Goal: Task Accomplishment & Management: Complete application form

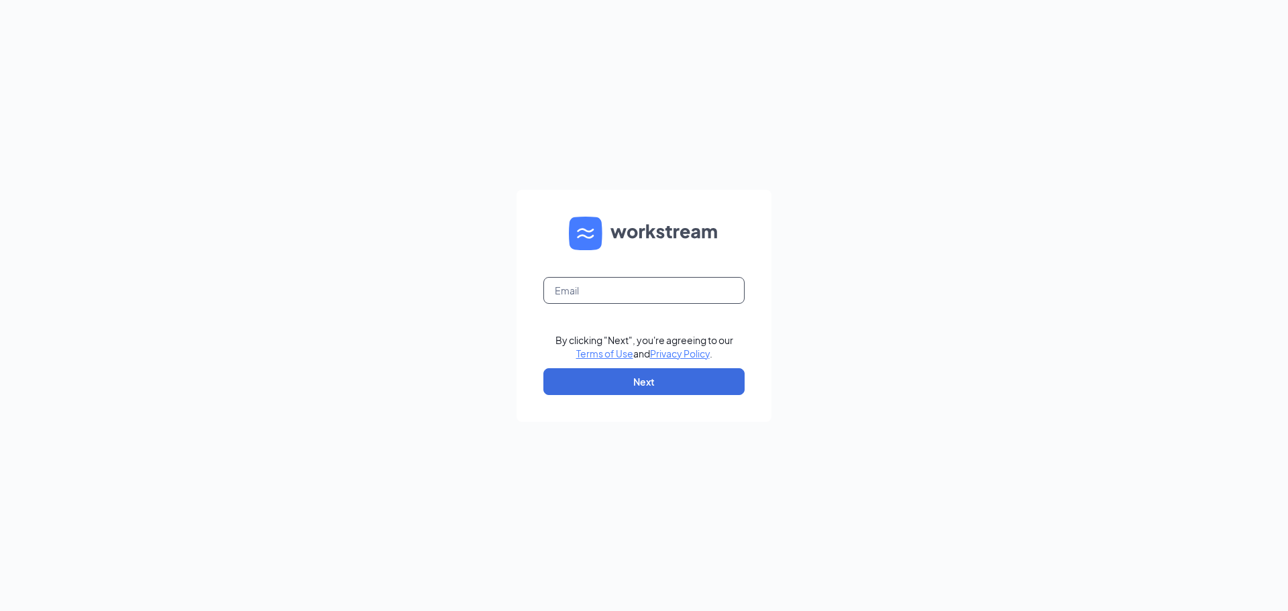
click at [655, 283] on input "text" at bounding box center [643, 290] width 201 height 27
type input "[PERSON_NAME][EMAIL_ADDRESS][DOMAIN_NAME]"
click at [643, 388] on button "Next" at bounding box center [643, 381] width 201 height 27
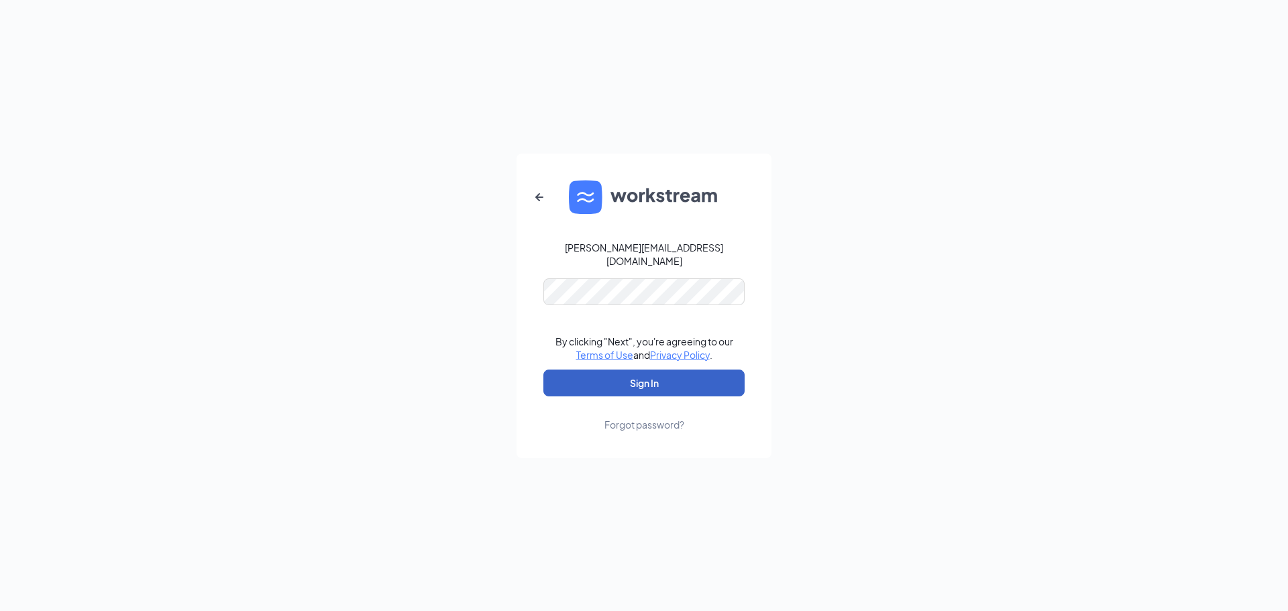
click at [625, 372] on button "Sign In" at bounding box center [643, 383] width 201 height 27
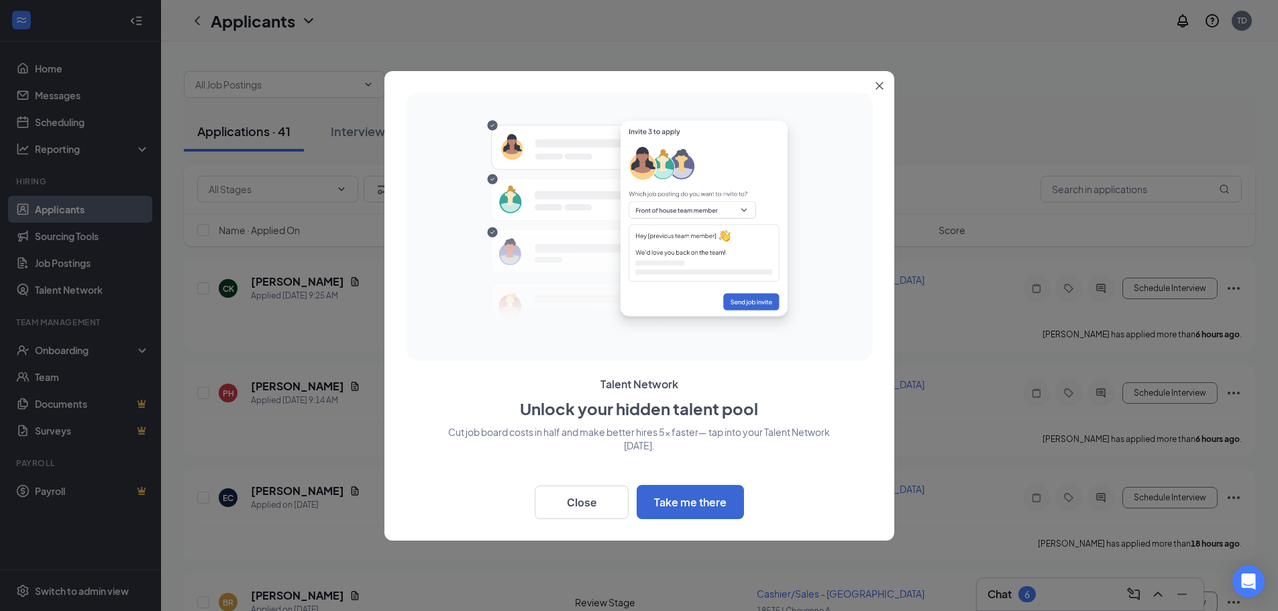
click at [877, 85] on icon "Close" at bounding box center [880, 86] width 8 height 8
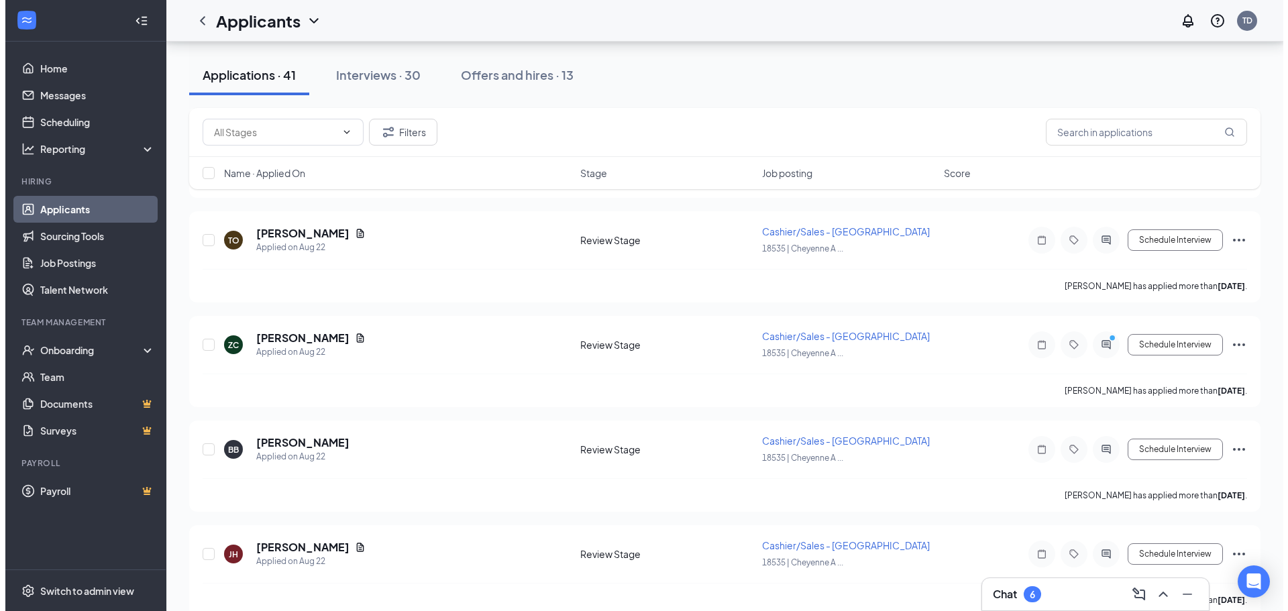
scroll to position [2147, 0]
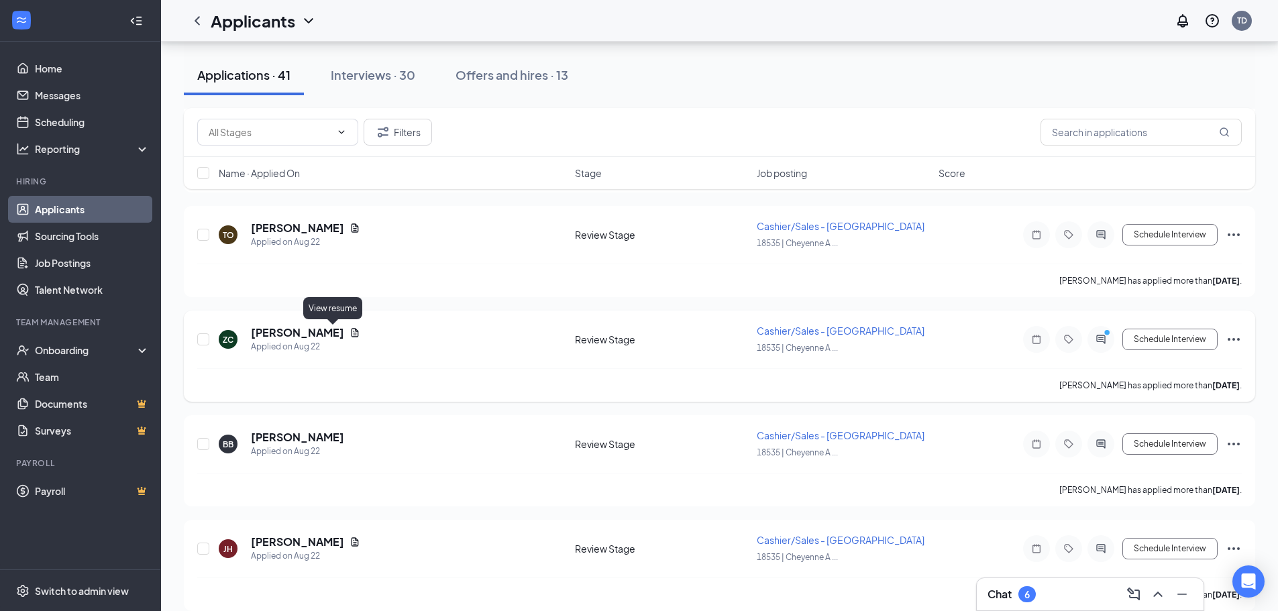
click at [350, 332] on icon "Document" at bounding box center [355, 332] width 11 height 11
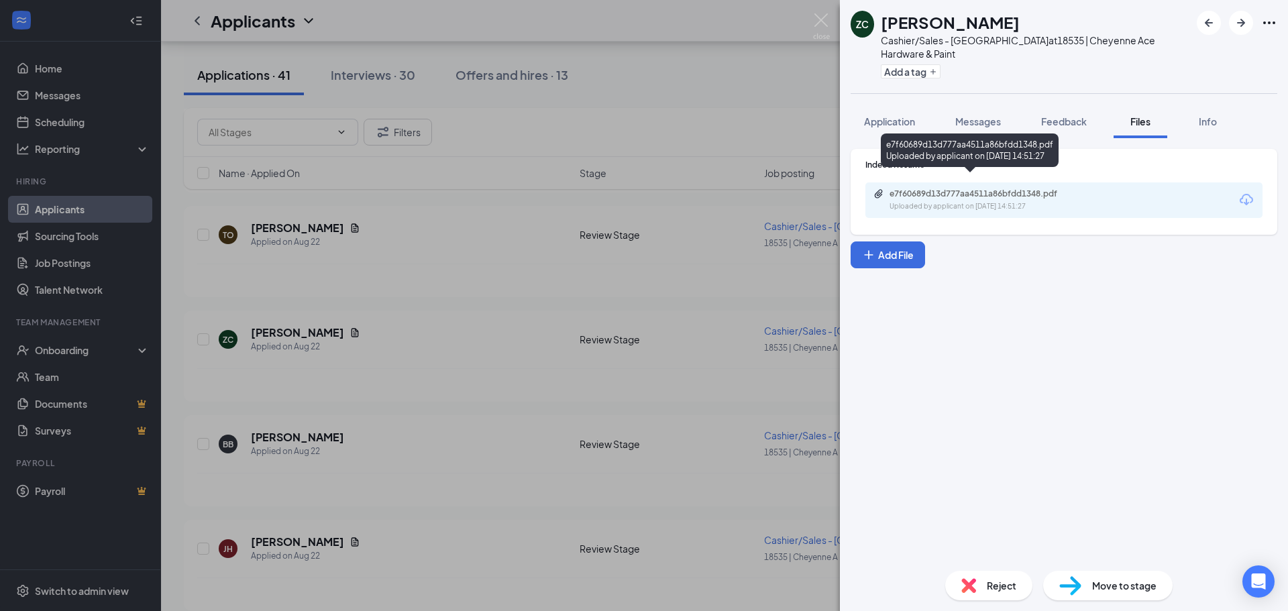
click at [1037, 189] on div "e7f60689d13d777aa4511a86bfdd1348.pdf" at bounding box center [984, 194] width 188 height 11
click at [820, 21] on img at bounding box center [821, 26] width 17 height 26
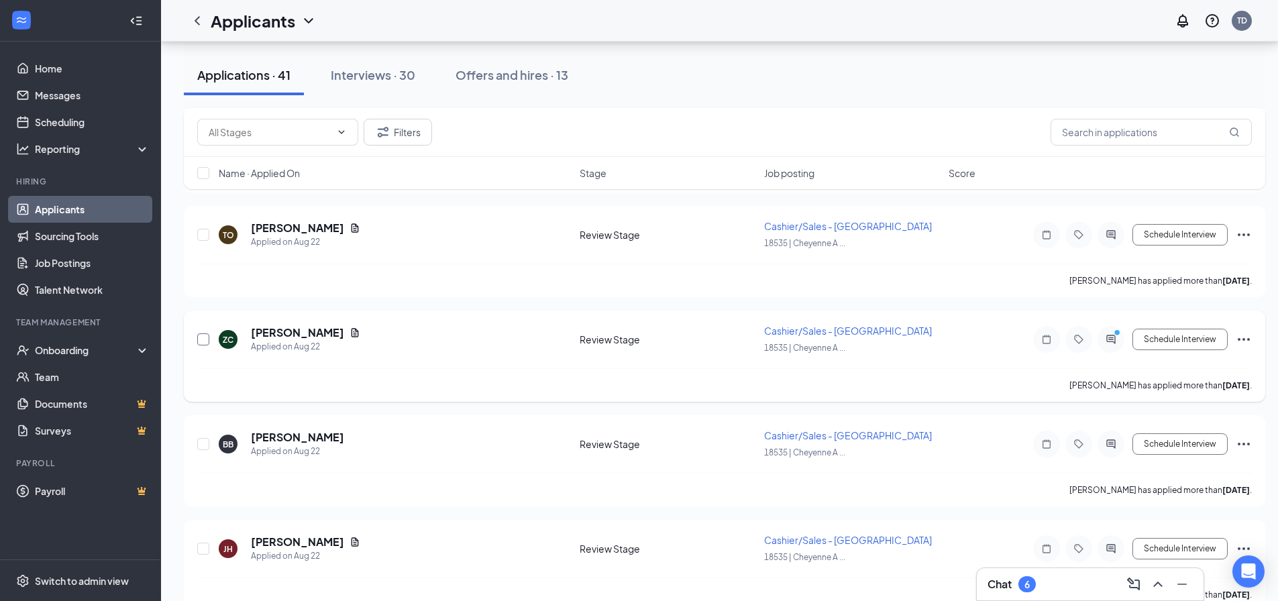
click at [205, 336] on input "checkbox" at bounding box center [203, 339] width 12 height 12
checkbox input "true"
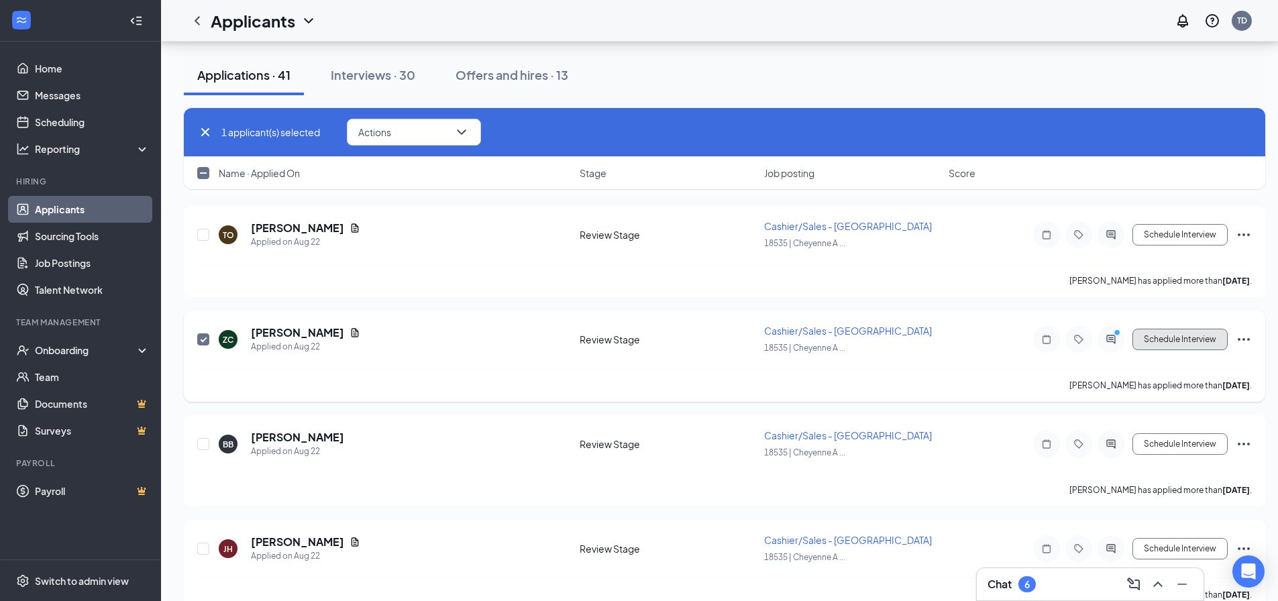
click at [1202, 346] on button "Schedule Interview" at bounding box center [1180, 339] width 95 height 21
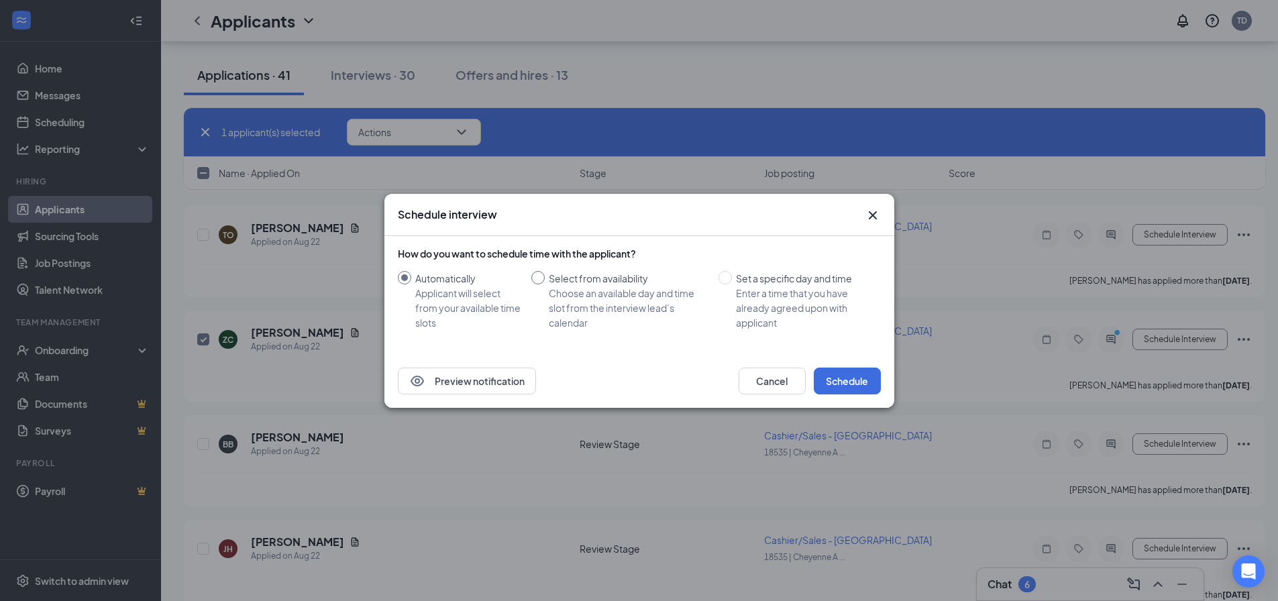
click at [542, 279] on input "Select from availability Choose an available day and time slot from the intervi…" at bounding box center [537, 277] width 13 height 13
radio input "true"
radio input "false"
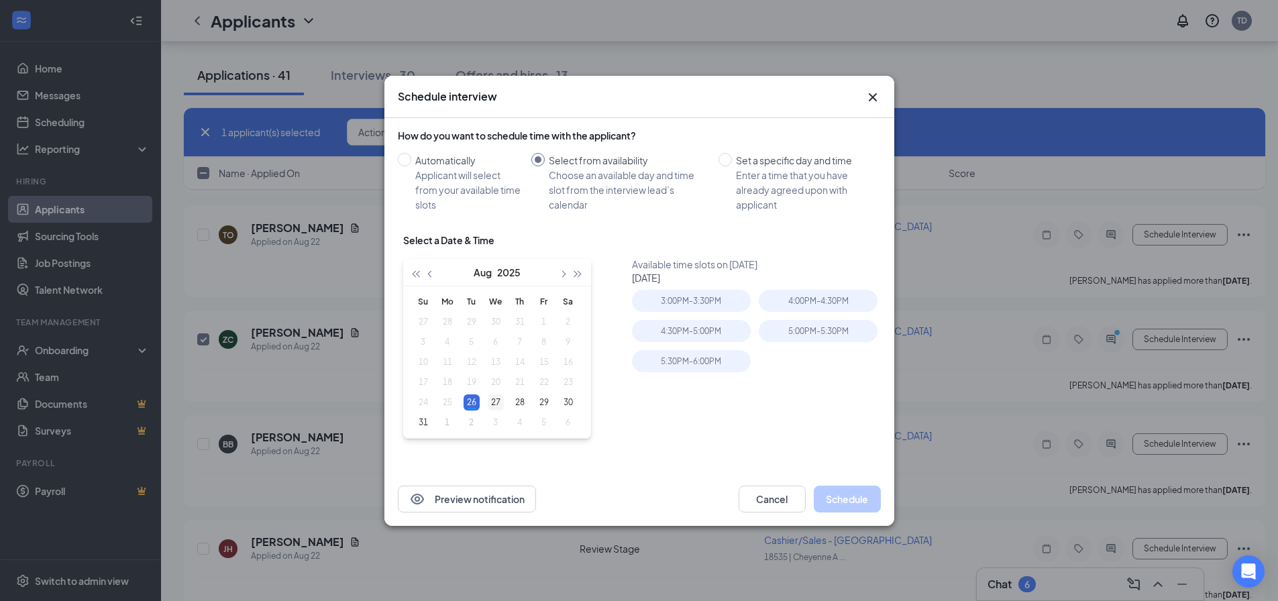
type input "Aug 27, 2025"
click at [491, 404] on div "27" at bounding box center [496, 403] width 16 height 16
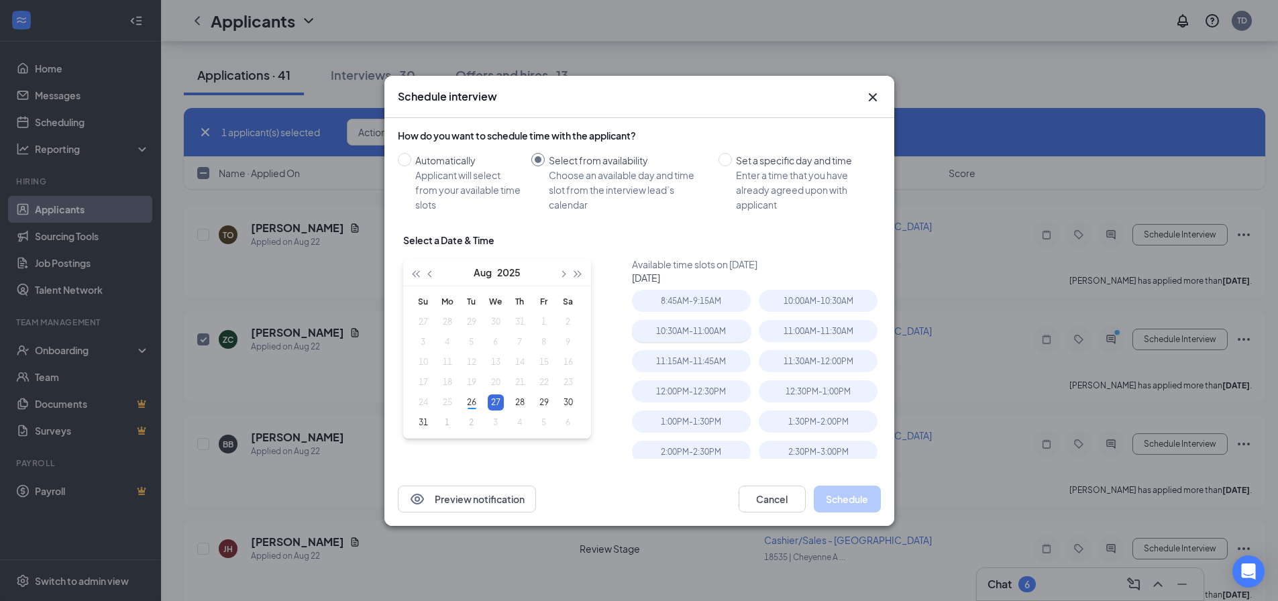
click at [710, 328] on div "10:30AM - 11:00AM" at bounding box center [691, 331] width 119 height 22
click at [837, 496] on button "Schedule" at bounding box center [847, 499] width 67 height 27
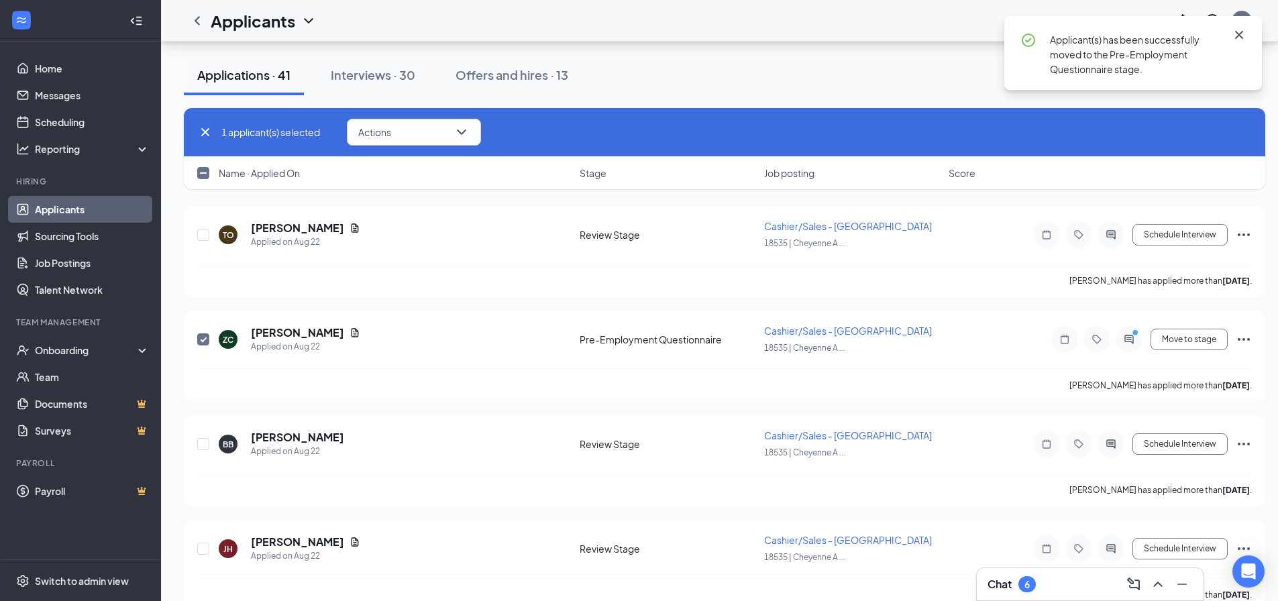
click at [1243, 32] on icon "Cross" at bounding box center [1239, 35] width 8 height 8
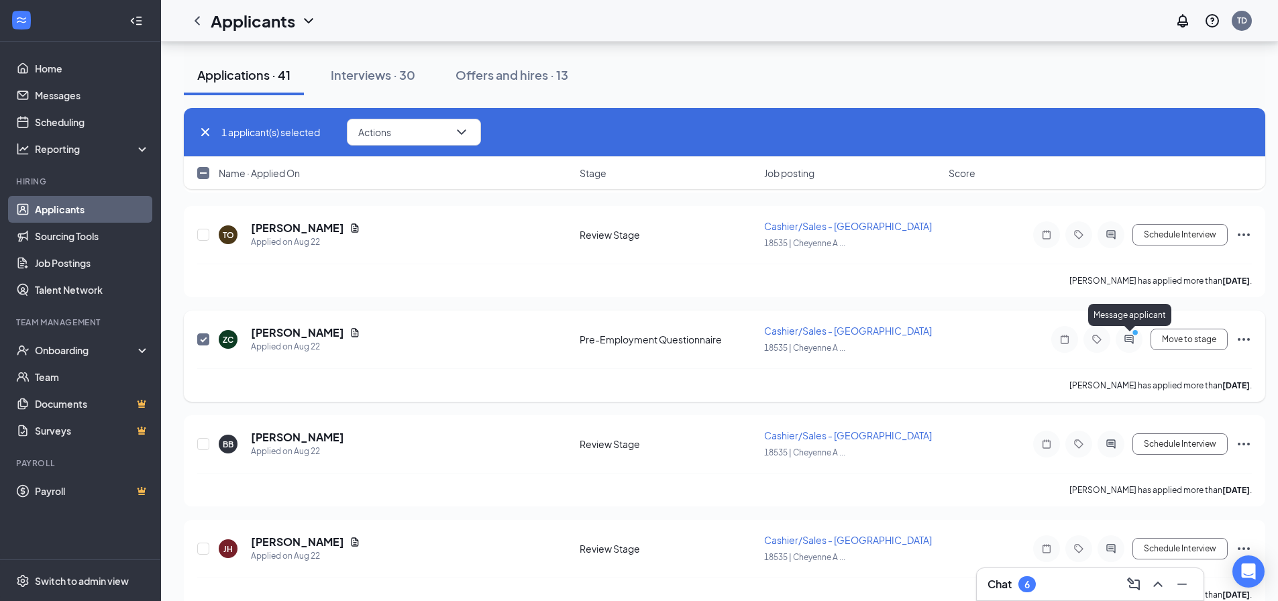
click at [1131, 333] on icon "PrimaryDot" at bounding box center [1137, 334] width 16 height 11
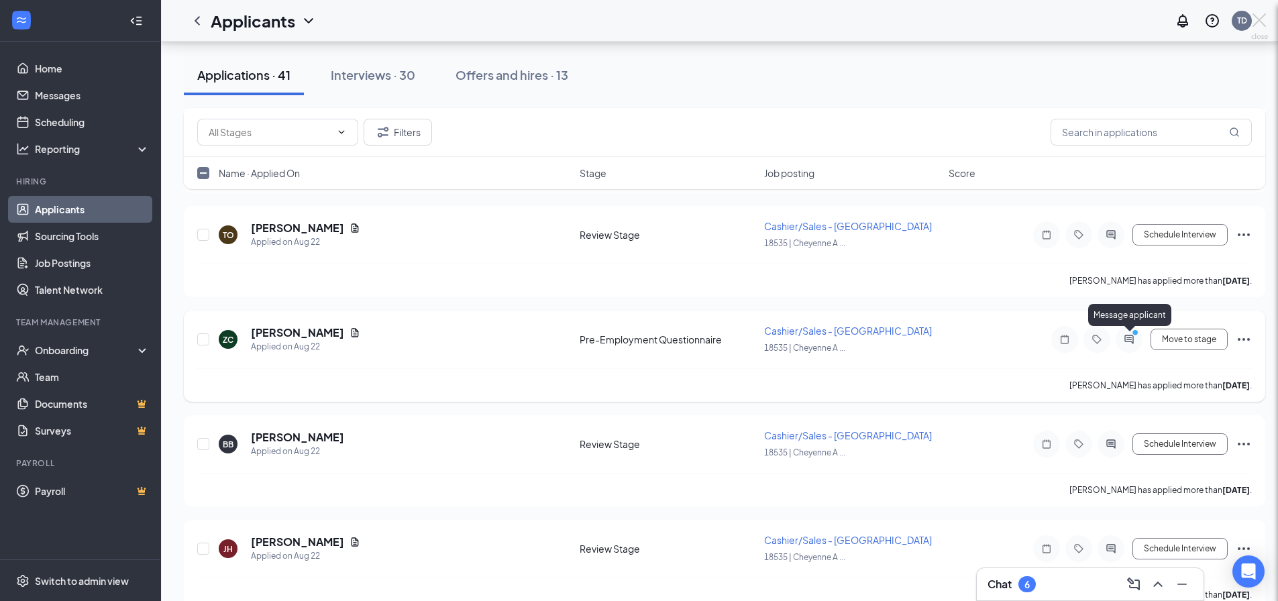
checkbox input "false"
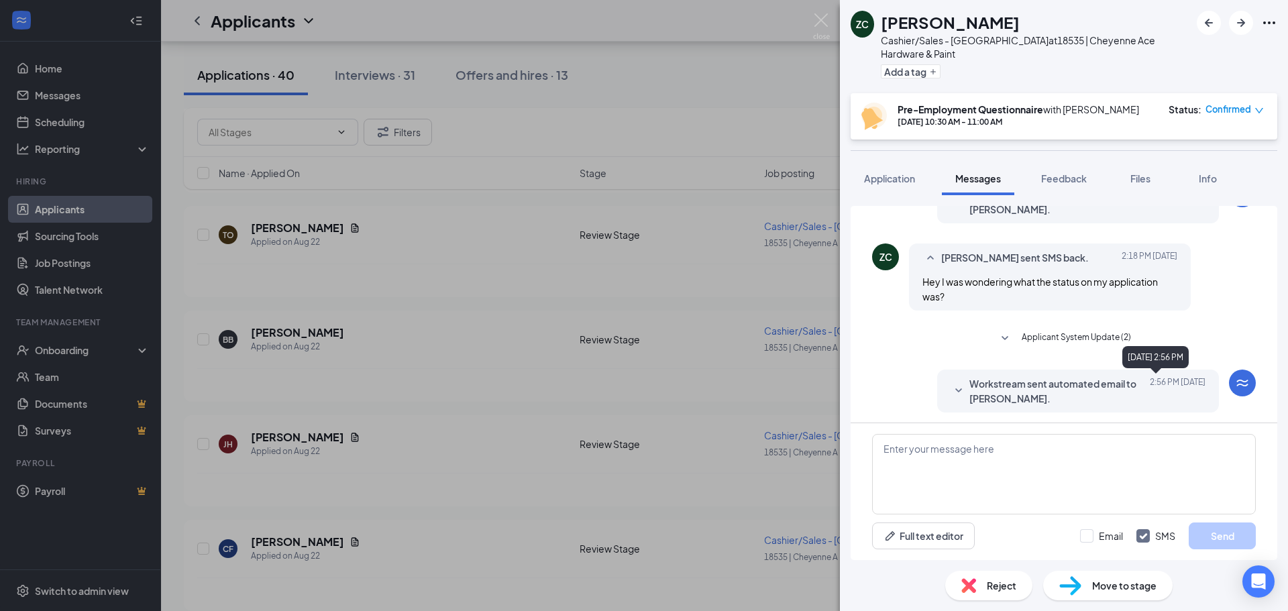
scroll to position [187, 0]
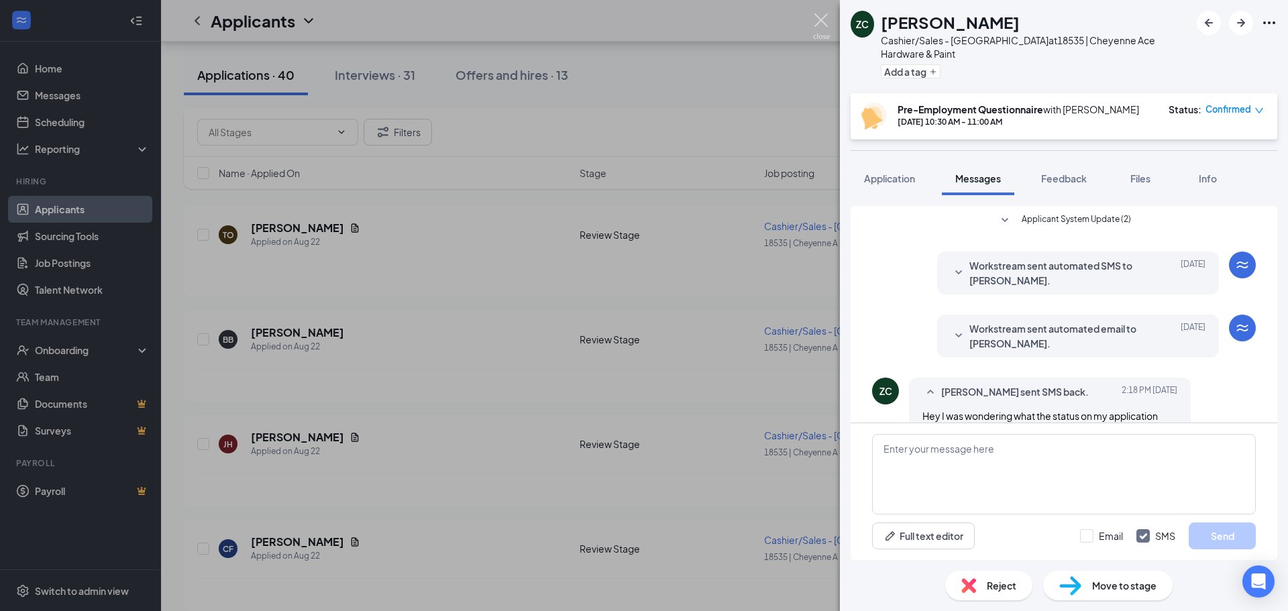
click at [821, 21] on img at bounding box center [821, 26] width 17 height 26
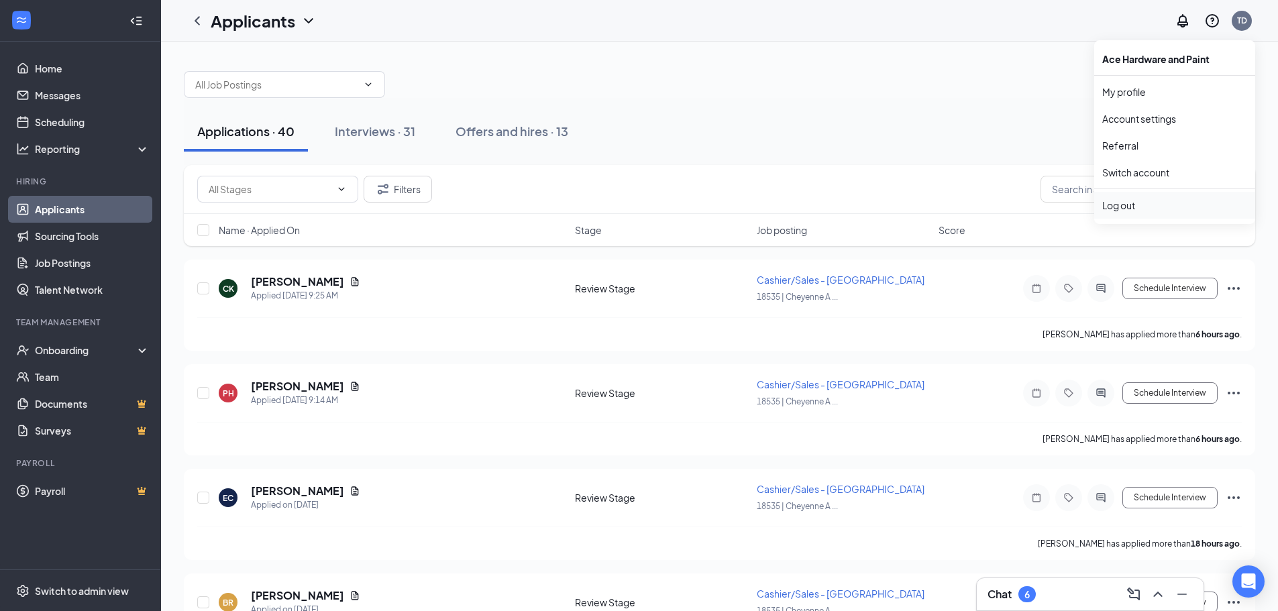
click at [1134, 214] on li "Log out" at bounding box center [1174, 205] width 161 height 27
